Goal: Task Accomplishment & Management: Use online tool/utility

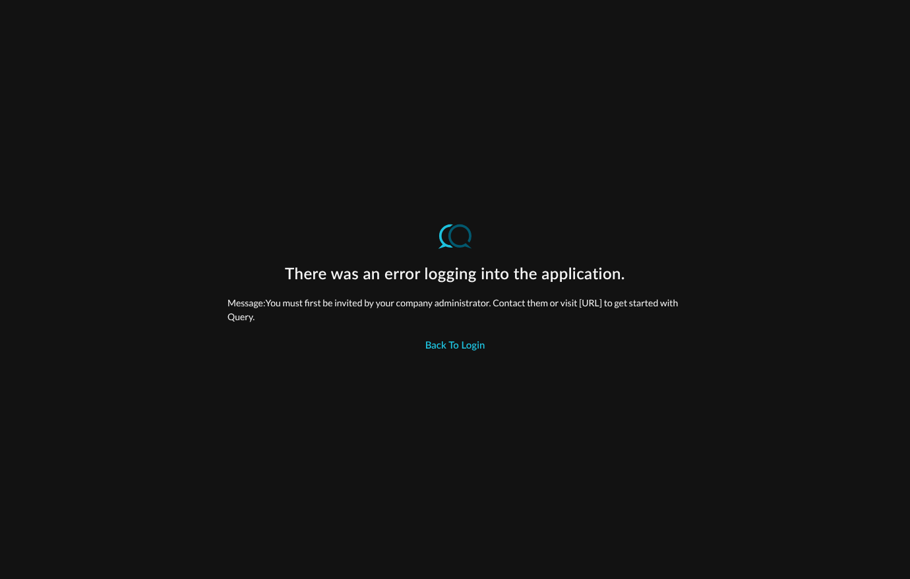
click at [426, 320] on p "Message: You must first be invited by your company administrator. Contact them …" at bounding box center [455, 310] width 455 height 28
click at [426, 319] on p "Message: You must first be invited by your company administrator. Contact them …" at bounding box center [455, 310] width 455 height 28
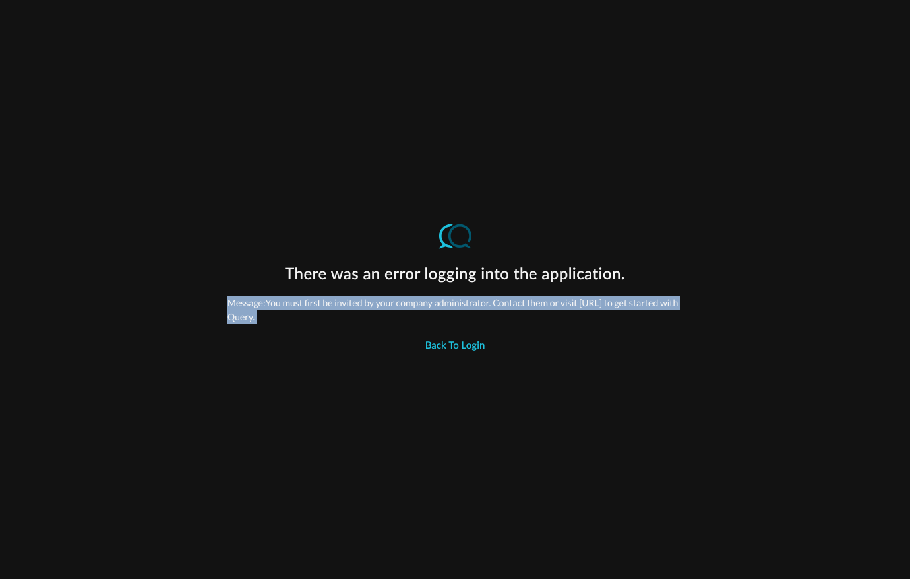
click at [426, 319] on p "Message: You must first be invited by your company administrator. Contact them …" at bounding box center [455, 310] width 455 height 28
click at [431, 319] on p "Message: You must first be invited by your company administrator. Contact them …" at bounding box center [455, 310] width 455 height 28
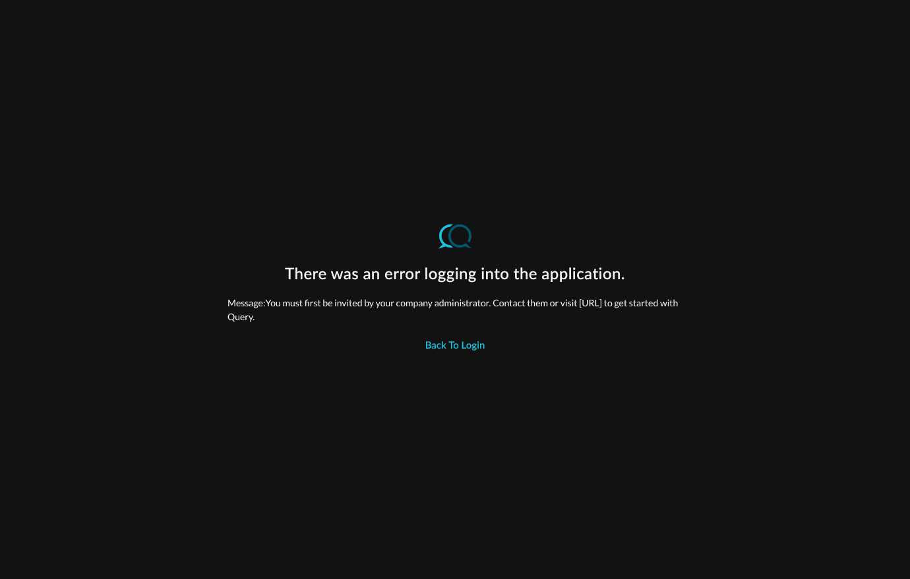
drag, startPoint x: 226, startPoint y: 319, endPoint x: 465, endPoint y: 319, distance: 238.8
click at [465, 319] on div "There was an error logging into the application. Message: You must first be inv…" at bounding box center [455, 289] width 910 height 579
click at [466, 338] on div "Back to Login" at bounding box center [456, 346] width 60 height 17
